Goal: Task Accomplishment & Management: Manage account settings

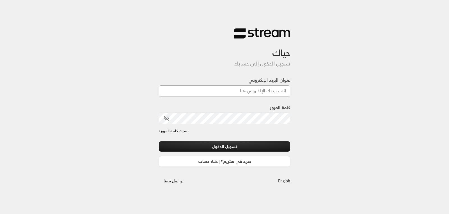
type input "[EMAIL_ADDRESS][DOMAIN_NAME]"
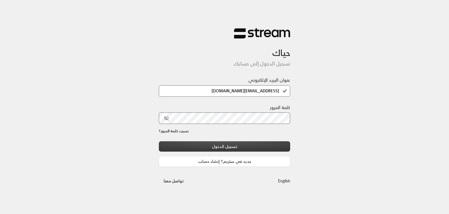
click at [233, 148] on button "تسجيل الدخول" at bounding box center [224, 147] width 131 height 10
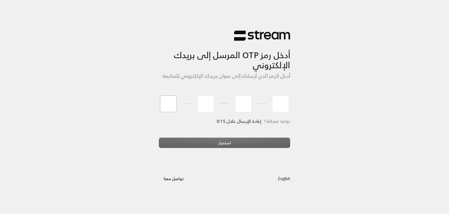
type input "6"
type input "5"
type input "2"
type input "1"
click at [279, 140] on div "استمرار" at bounding box center [224, 145] width 131 height 15
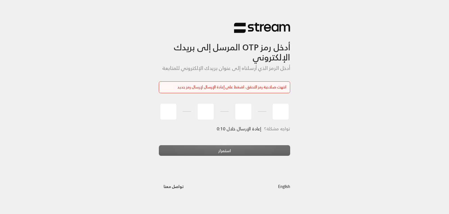
click at [270, 90] on div "انتهت صلاحية رمز التحقق، اضغط على إعادة الإرسال لإرسال رمز جديد" at bounding box center [224, 87] width 123 height 6
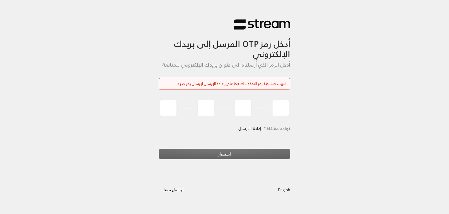
click at [264, 80] on div "انتهت صلاحية رمز التحقق، اضغط على إعادة الإرسال لإرسال رمز جديد" at bounding box center [224, 84] width 131 height 12
click at [167, 103] on input "tel" at bounding box center [168, 108] width 17 height 17
type input "6"
type input "5"
type input "2"
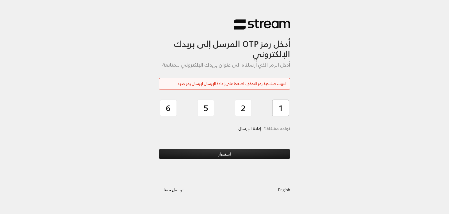
type input "1"
click at [205, 157] on button "استمرار" at bounding box center [224, 154] width 131 height 10
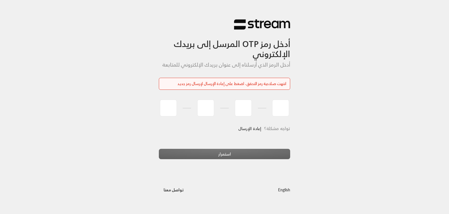
click at [230, 83] on div "انتهت صلاحية رمز التحقق، اضغط على إعادة الإرسال لإرسال رمز جديد" at bounding box center [224, 84] width 123 height 6
click at [250, 129] on link "إعادة الإرسال" at bounding box center [249, 128] width 23 height 11
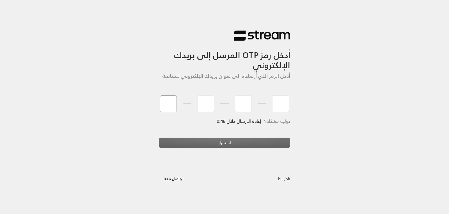
type input "4"
type input "6"
type input "0"
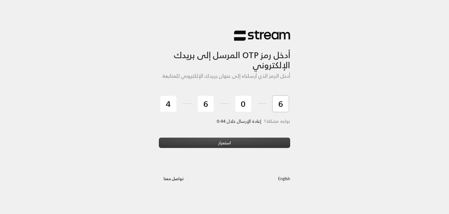
type input "6"
click at [225, 142] on button "استمرار" at bounding box center [224, 143] width 131 height 10
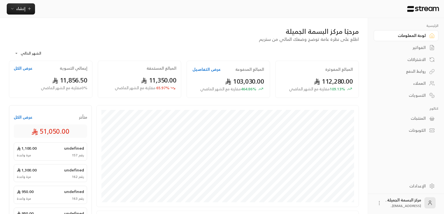
click at [421, 85] on div "العملاء" at bounding box center [403, 84] width 45 height 6
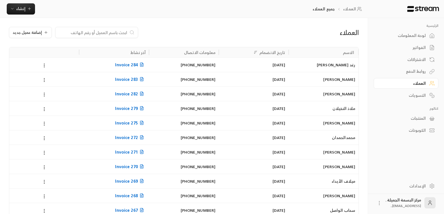
click at [114, 30] on input at bounding box center [93, 32] width 68 height 6
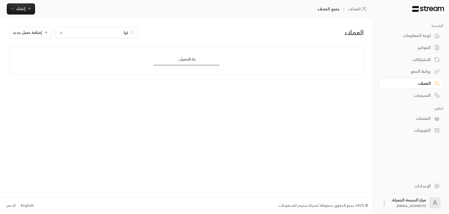
type input "كيان"
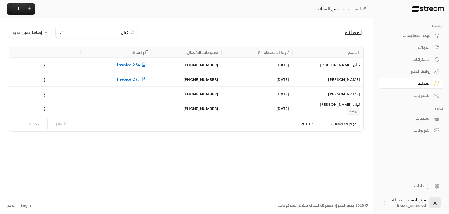
click at [117, 30] on input "كيان" at bounding box center [97, 32] width 62 height 6
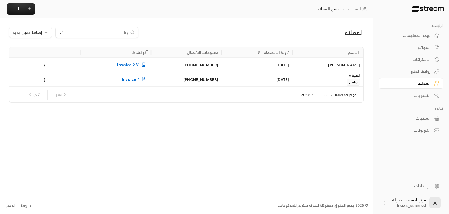
type input "ريا"
click at [121, 67] on span "Invoice 281" at bounding box center [132, 64] width 30 height 7
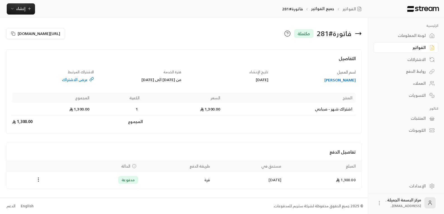
click at [349, 81] on div "[PERSON_NAME]" at bounding box center [315, 80] width 82 height 6
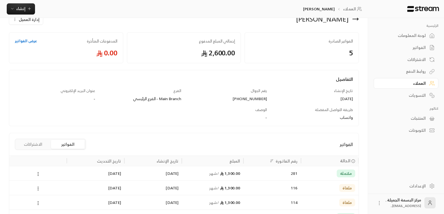
scroll to position [28, 0]
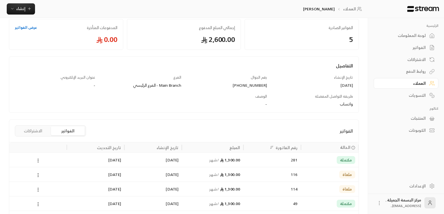
click at [63, 128] on button "الفواتير" at bounding box center [68, 131] width 34 height 9
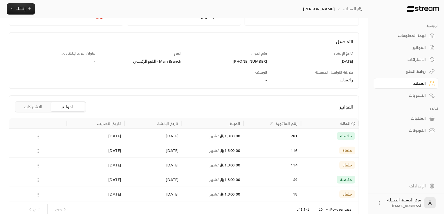
scroll to position [82, 0]
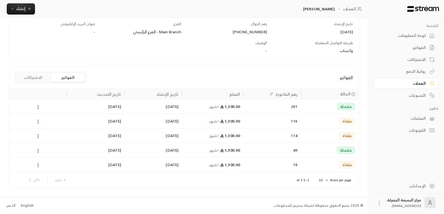
click at [64, 79] on button "الفواتير" at bounding box center [68, 77] width 34 height 9
click at [30, 78] on button "الاشتراكات" at bounding box center [33, 77] width 34 height 9
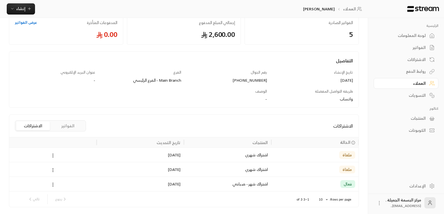
scroll to position [0, 0]
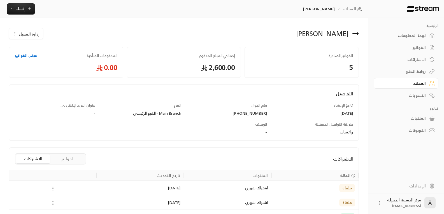
click at [248, 189] on div "اشتراك شهري" at bounding box center [228, 188] width 81 height 14
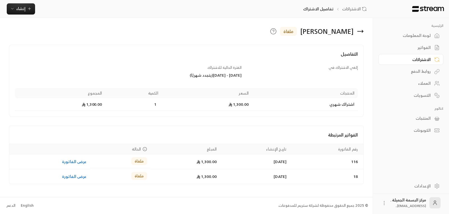
click at [355, 31] on div "[PERSON_NAME] ملغاة" at bounding box center [246, 31] width 240 height 9
click at [359, 31] on icon at bounding box center [360, 31] width 7 height 7
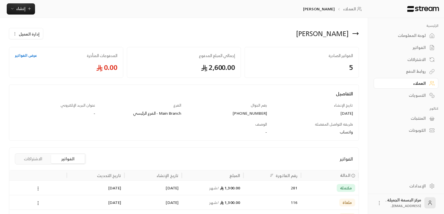
click at [358, 32] on icon at bounding box center [355, 33] width 7 height 7
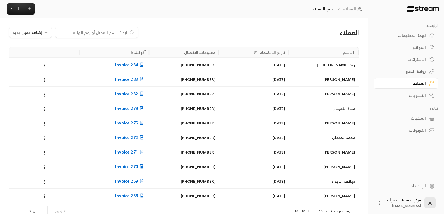
click at [82, 33] on input at bounding box center [93, 32] width 68 height 6
type input "ريان"
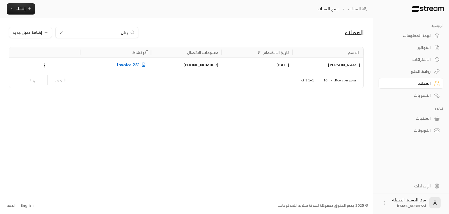
click at [305, 64] on div "[PERSON_NAME]" at bounding box center [328, 65] width 64 height 14
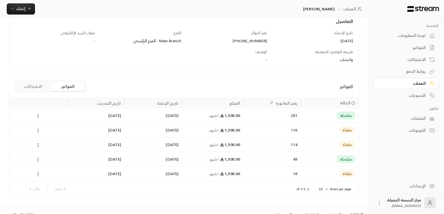
scroll to position [82, 0]
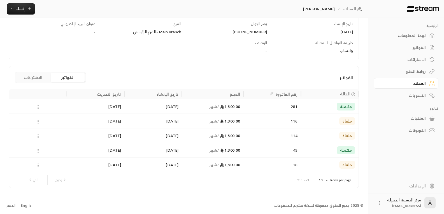
click at [274, 103] on div "281" at bounding box center [272, 107] width 51 height 14
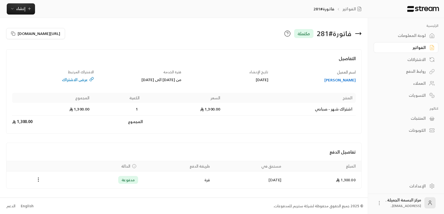
click at [362, 34] on div "فاتورة # 281 مكتملة" at bounding box center [274, 33] width 181 height 13
click at [360, 33] on icon at bounding box center [358, 33] width 7 height 7
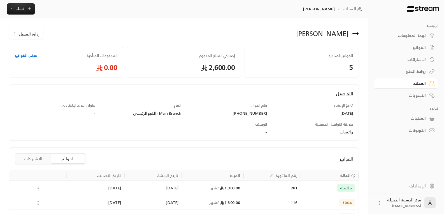
click at [359, 33] on div "[PERSON_NAME]" at bounding box center [273, 33] width 178 height 13
click at [357, 34] on icon at bounding box center [356, 34] width 6 height 0
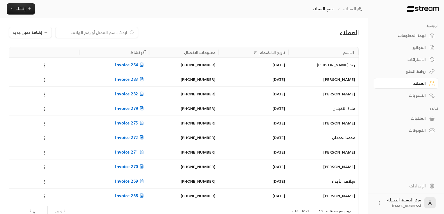
click at [95, 29] on div at bounding box center [96, 32] width 83 height 11
click at [98, 32] on input at bounding box center [93, 32] width 68 height 6
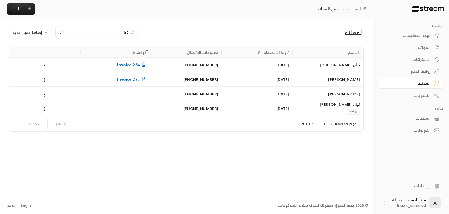
type input "كيا"
click at [336, 106] on div "كيان [PERSON_NAME]" at bounding box center [328, 104] width 64 height 6
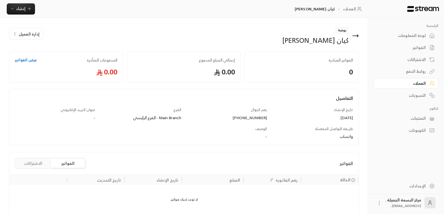
click at [22, 57] on link "عرض الفواتير" at bounding box center [26, 60] width 22 height 6
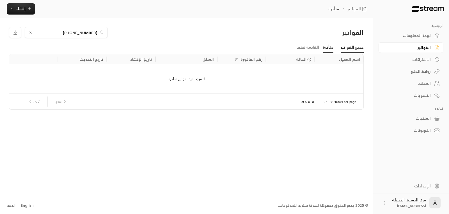
click at [348, 48] on link "جميع الفواتير" at bounding box center [351, 48] width 23 height 10
click at [421, 83] on div "العملاء" at bounding box center [407, 84] width 45 height 6
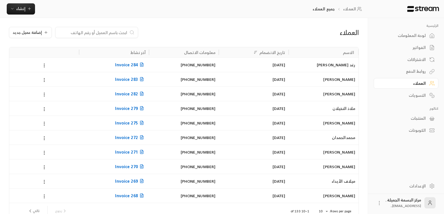
click at [88, 31] on input at bounding box center [93, 32] width 68 height 6
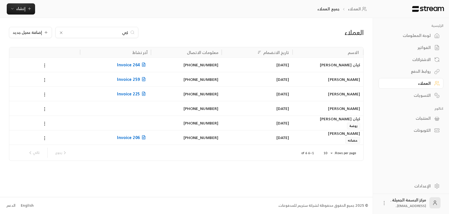
type input "كي"
click at [314, 122] on div "كيان [PERSON_NAME] روضة" at bounding box center [328, 122] width 64 height 13
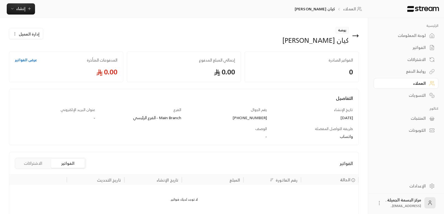
click at [34, 33] on span "إدارة العميل" at bounding box center [29, 34] width 21 height 6
click at [32, 49] on link "تعديل" at bounding box center [30, 50] width 35 height 10
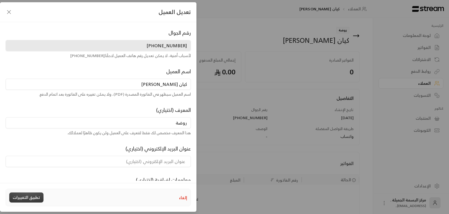
click at [18, 199] on button "تطبيق التغييرات" at bounding box center [26, 198] width 34 height 10
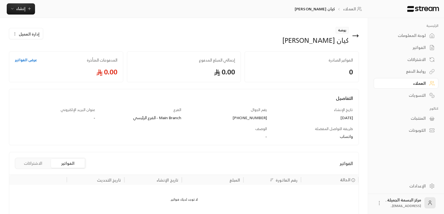
click at [31, 33] on span "إدارة العميل" at bounding box center [29, 34] width 21 height 6
click at [20, 4] on button "إنشاء" at bounding box center [21, 8] width 28 height 11
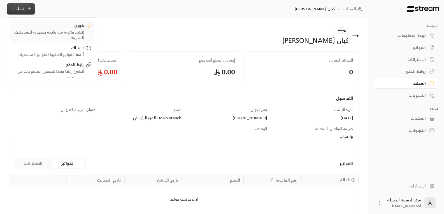
click at [64, 30] on div "إنشاء فاتورة مرة واحدة بسهولة للمعاملات السريعة." at bounding box center [48, 34] width 71 height 11
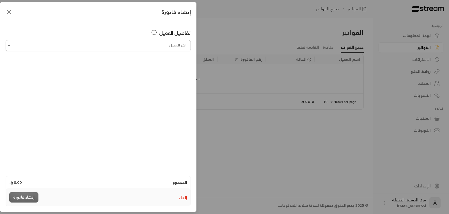
click at [85, 44] on input "اختر العميل" at bounding box center [98, 46] width 185 height 10
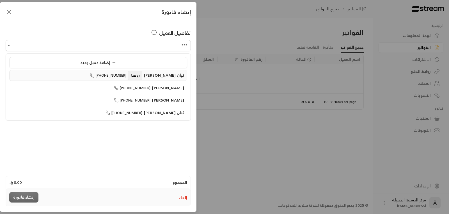
click at [137, 78] on span "روضة" at bounding box center [135, 75] width 14 height 9
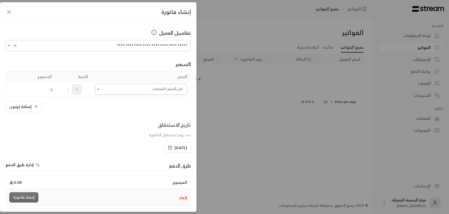
type input "**********"
click at [138, 89] on input "اختر العميل" at bounding box center [141, 90] width 92 height 10
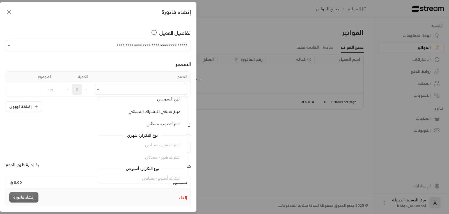
scroll to position [112, 0]
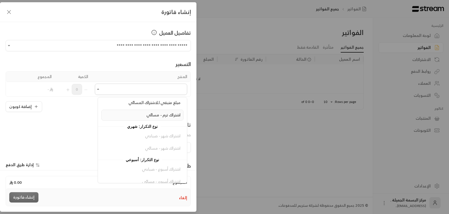
click at [165, 111] on li "اشتراك ترم - مسائي" at bounding box center [142, 115] width 82 height 11
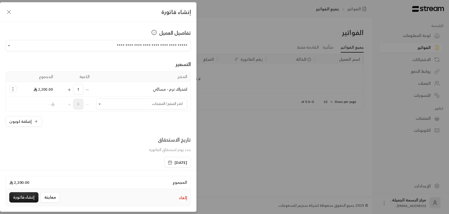
click at [164, 163] on div "[DATE]" at bounding box center [177, 162] width 27 height 11
click at [168, 163] on icon "button" at bounding box center [170, 163] width 4 height 4
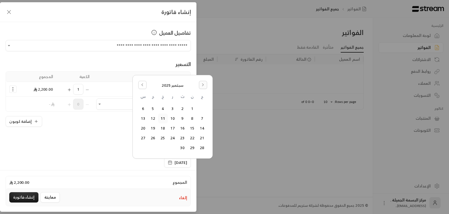
click at [205, 86] on button "Go to the Next Month" at bounding box center [203, 85] width 8 height 8
click at [140, 84] on icon "Go to the Previous Month" at bounding box center [142, 85] width 4 height 4
click at [172, 139] on button "27" at bounding box center [172, 138] width 9 height 9
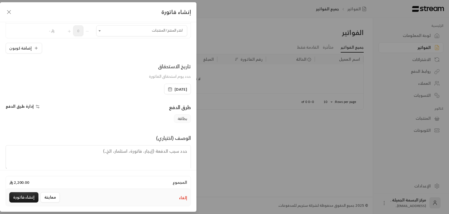
scroll to position [82, 0]
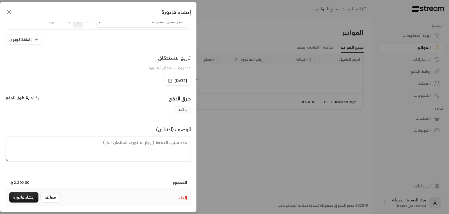
click at [156, 146] on textarea at bounding box center [98, 149] width 185 height 25
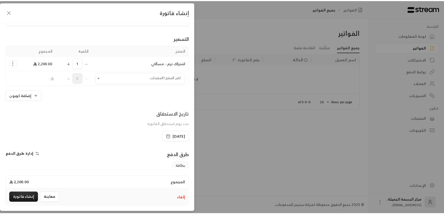
scroll to position [0, 0]
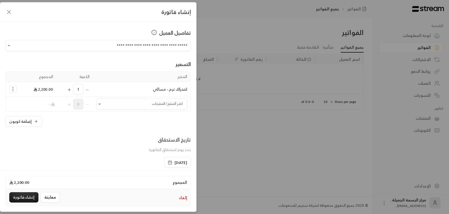
type textarea "يبدا الت"
click at [8, 14] on icon "button" at bounding box center [9, 12] width 7 height 7
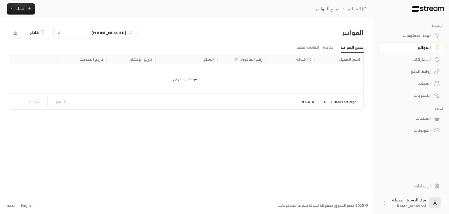
click at [426, 83] on div "العملاء" at bounding box center [407, 84] width 45 height 6
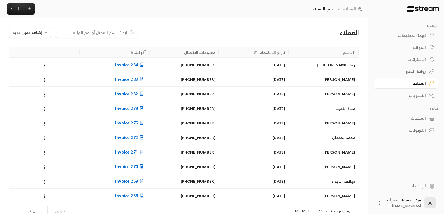
click at [91, 32] on input at bounding box center [93, 32] width 68 height 6
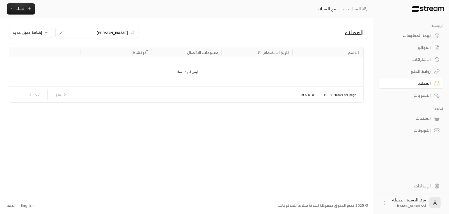
click at [89, 31] on input "[PERSON_NAME]" at bounding box center [97, 32] width 62 height 6
click at [90, 31] on input "[PERSON_NAME]" at bounding box center [97, 32] width 62 height 6
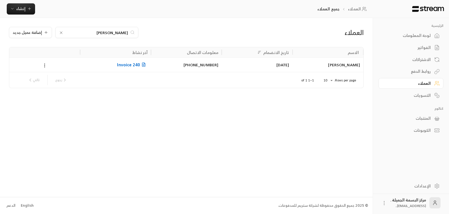
type input "[PERSON_NAME]"
click at [297, 64] on div "[PERSON_NAME]" at bounding box center [328, 65] width 64 height 14
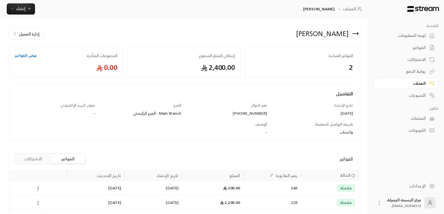
click at [358, 34] on icon at bounding box center [356, 34] width 6 height 0
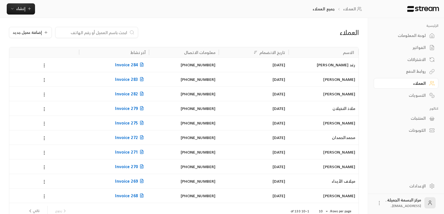
drag, startPoint x: 426, startPoint y: 82, endPoint x: 420, endPoint y: 80, distance: 6.2
click at [426, 82] on link "العملاء" at bounding box center [406, 83] width 65 height 11
click at [97, 31] on input at bounding box center [93, 32] width 68 height 6
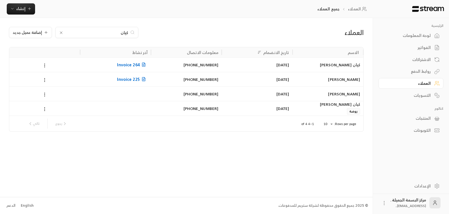
type input "كيان"
click at [328, 107] on div "كيان [PERSON_NAME]" at bounding box center [328, 104] width 64 height 6
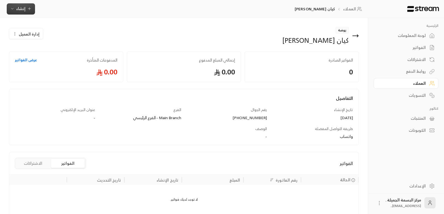
click at [20, 6] on span "إنشاء" at bounding box center [20, 8] width 9 height 7
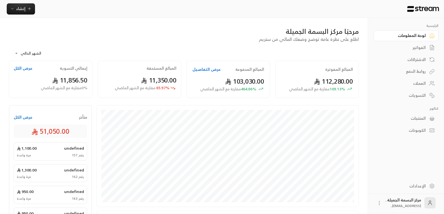
click at [421, 82] on div "العملاء" at bounding box center [403, 84] width 45 height 6
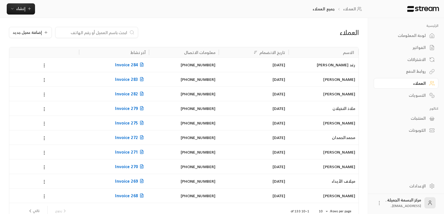
click at [101, 34] on input at bounding box center [93, 32] width 68 height 6
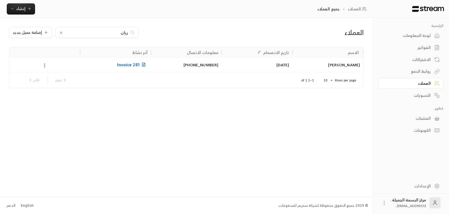
type input "ريان"
click at [44, 66] on icon at bounding box center [44, 65] width 5 height 5
click at [53, 81] on li "تعديل" at bounding box center [52, 80] width 16 height 10
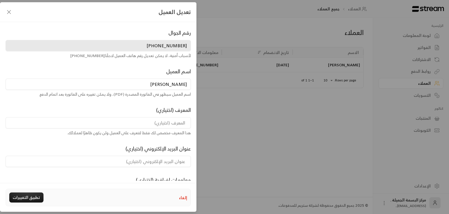
click at [9, 12] on icon "button" at bounding box center [8, 11] width 3 height 3
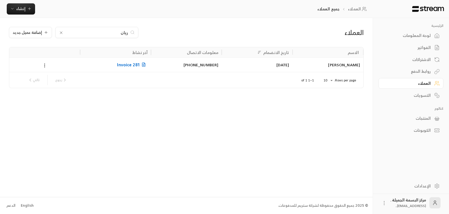
click at [344, 65] on div "ريان الحربي" at bounding box center [328, 65] width 64 height 14
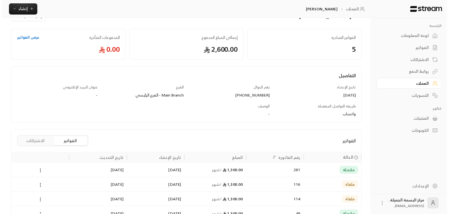
scroll to position [56, 0]
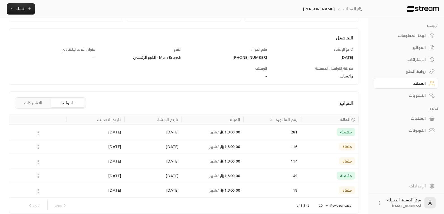
click at [39, 133] on icon at bounding box center [38, 132] width 5 height 5
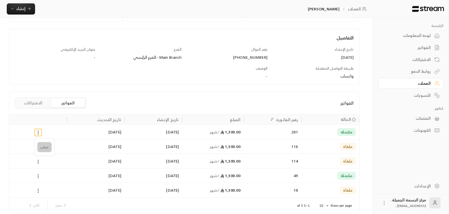
click at [44, 149] on li "عرض" at bounding box center [44, 147] width 14 height 10
